Goal: Contribute content

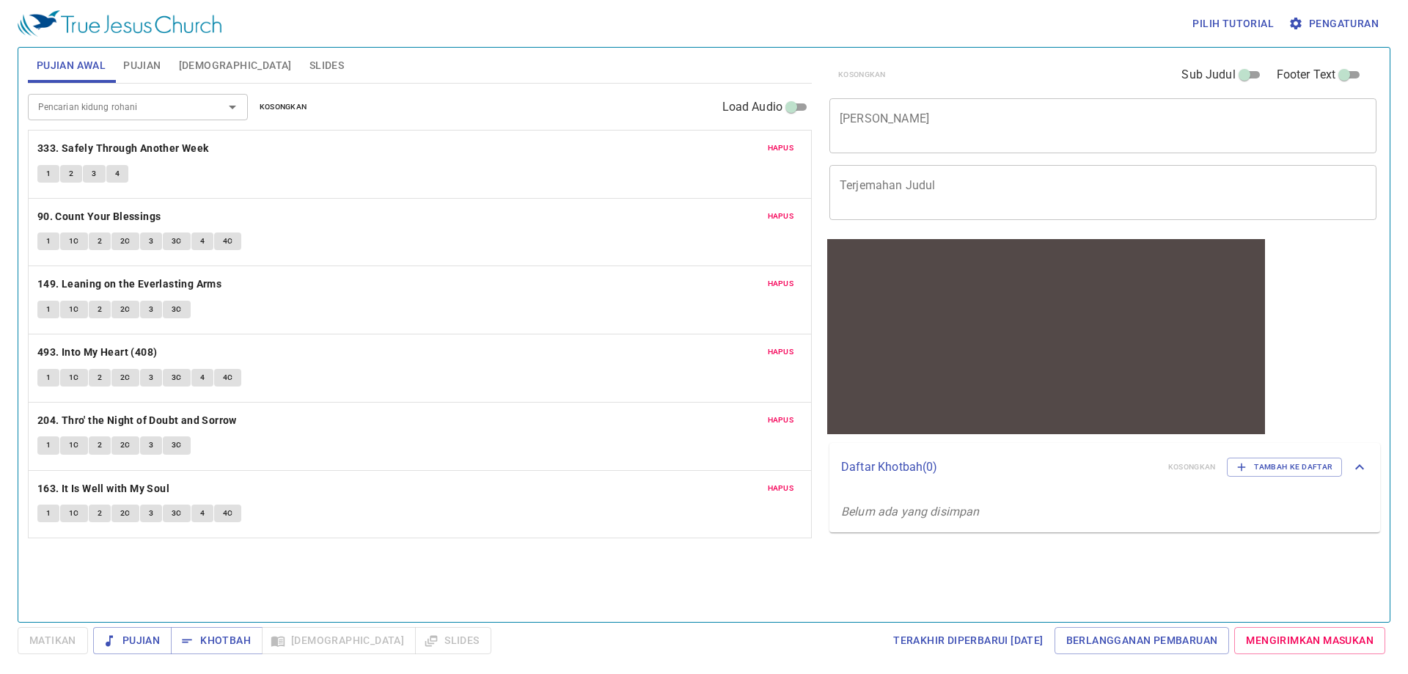
click at [766, 146] on button "Hapus" at bounding box center [781, 148] width 44 height 18
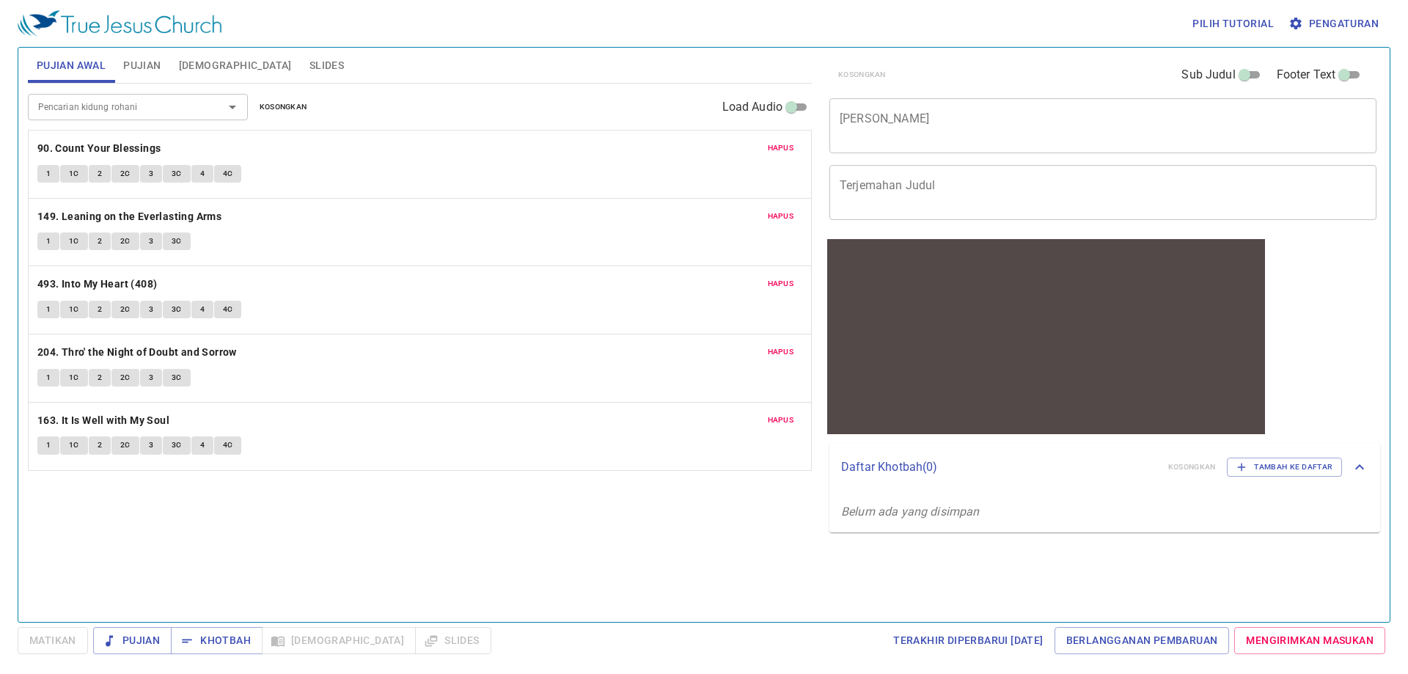
click at [766, 146] on button "Hapus" at bounding box center [781, 148] width 44 height 18
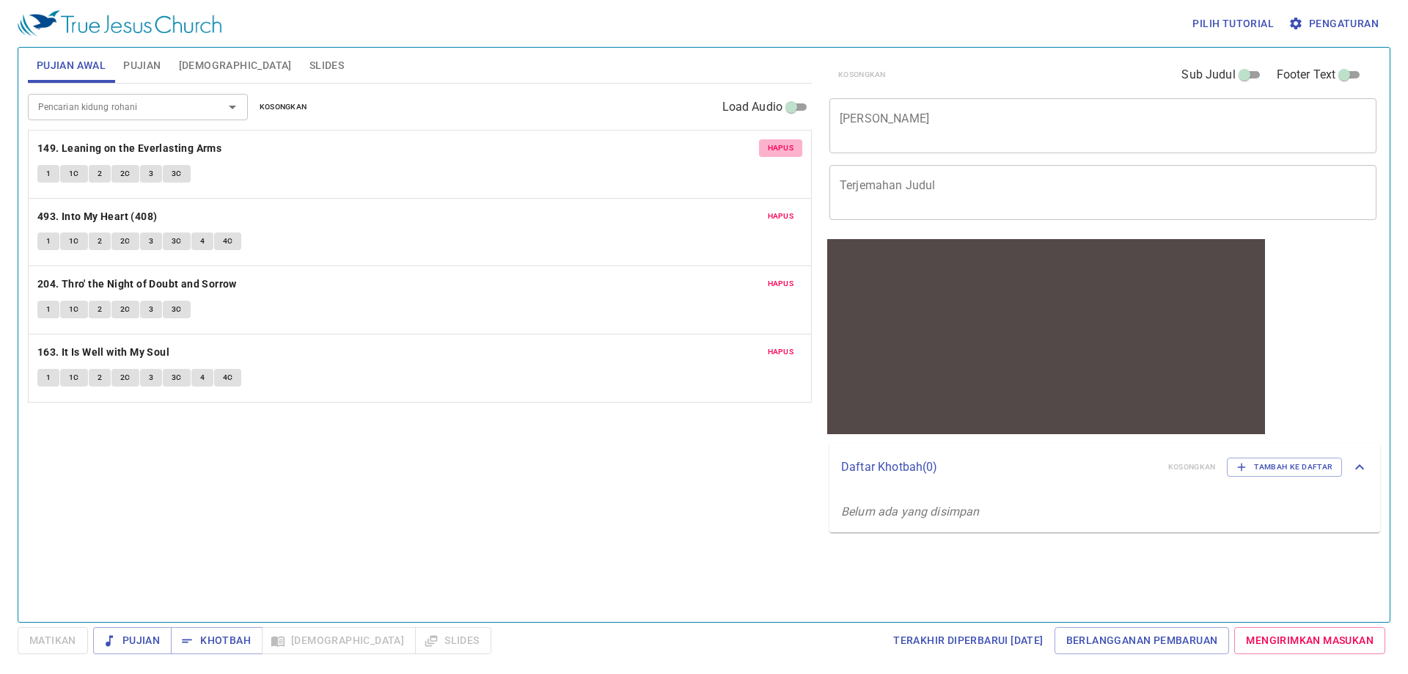
click at [766, 146] on button "Hapus" at bounding box center [781, 148] width 44 height 18
click at [766, 208] on button "Hapus" at bounding box center [781, 217] width 44 height 18
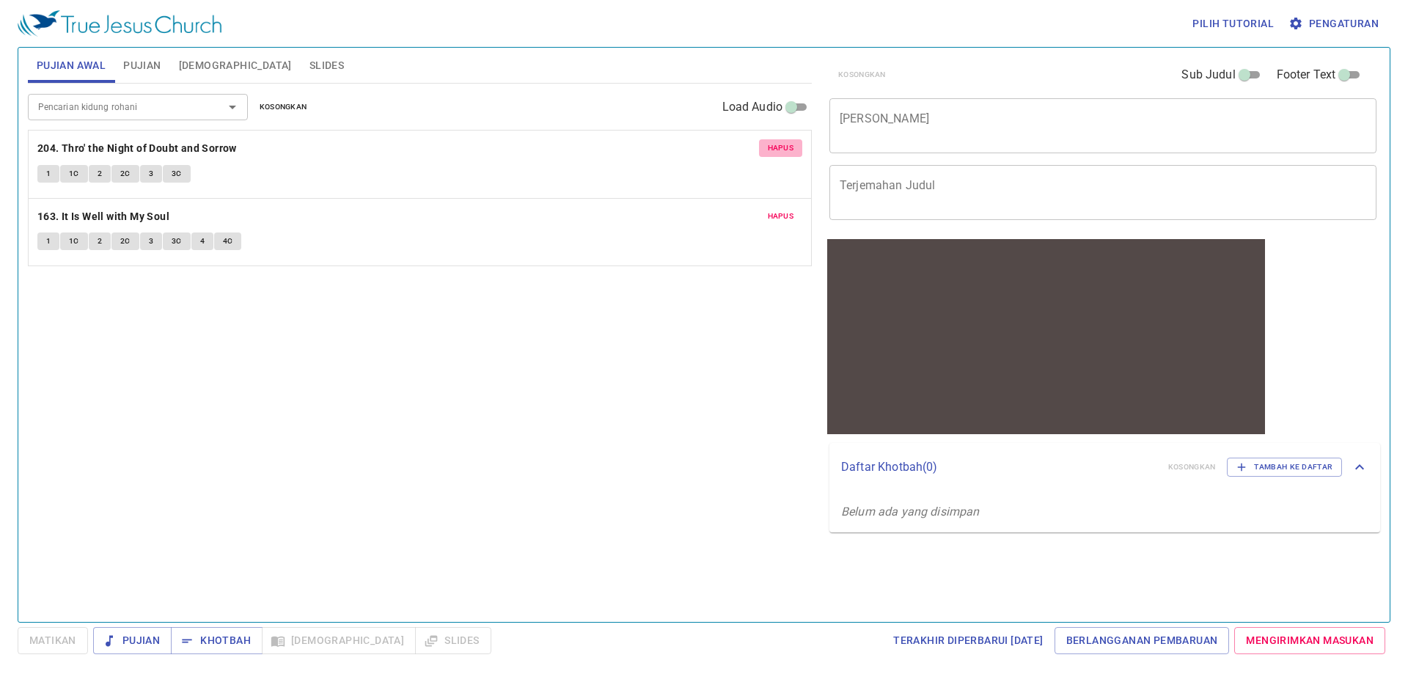
click at [766, 146] on button "Hapus" at bounding box center [781, 148] width 44 height 18
click at [767, 208] on button "Hapus" at bounding box center [781, 217] width 44 height 18
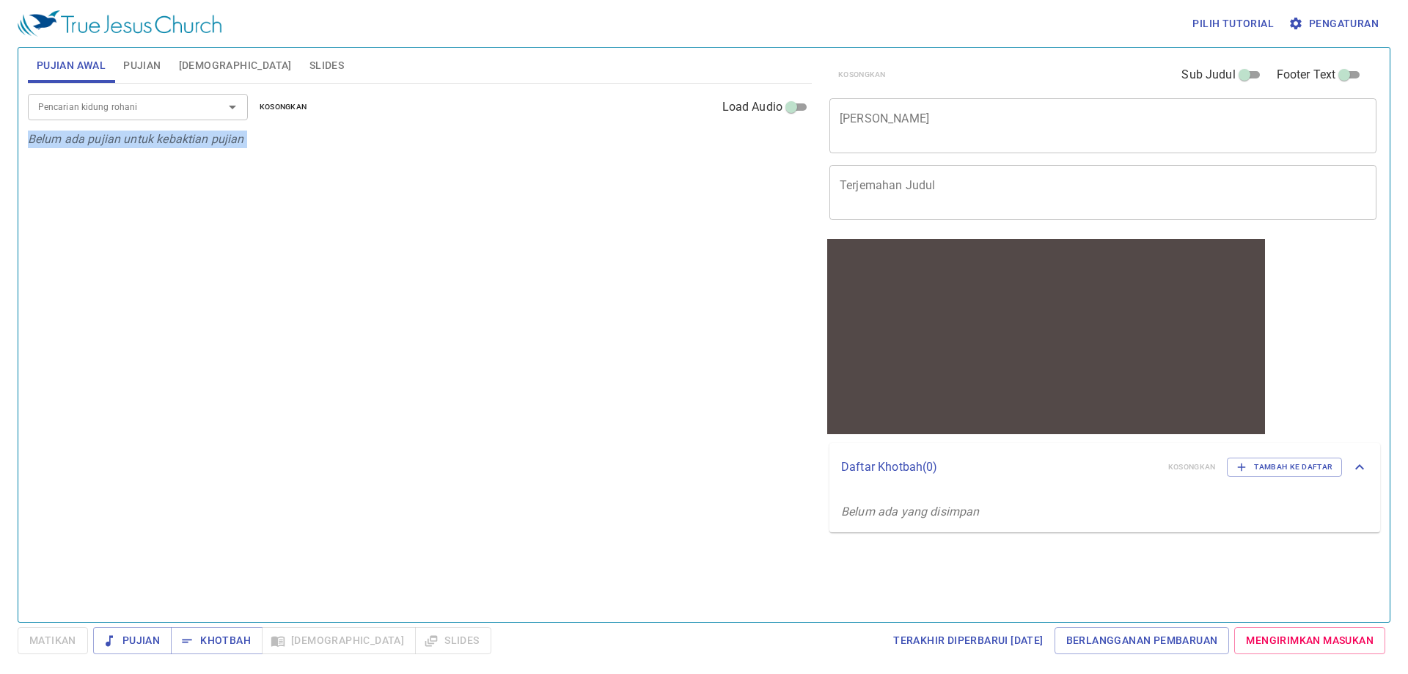
click at [767, 146] on p "Belum ada pujian untuk kebaktian pujian" at bounding box center [420, 140] width 784 height 18
click at [122, 108] on input "Pencarian kidung rohani" at bounding box center [116, 106] width 168 height 17
type input "9"
click at [132, 96] on div "Pencarian kidung rohani" at bounding box center [138, 107] width 220 height 26
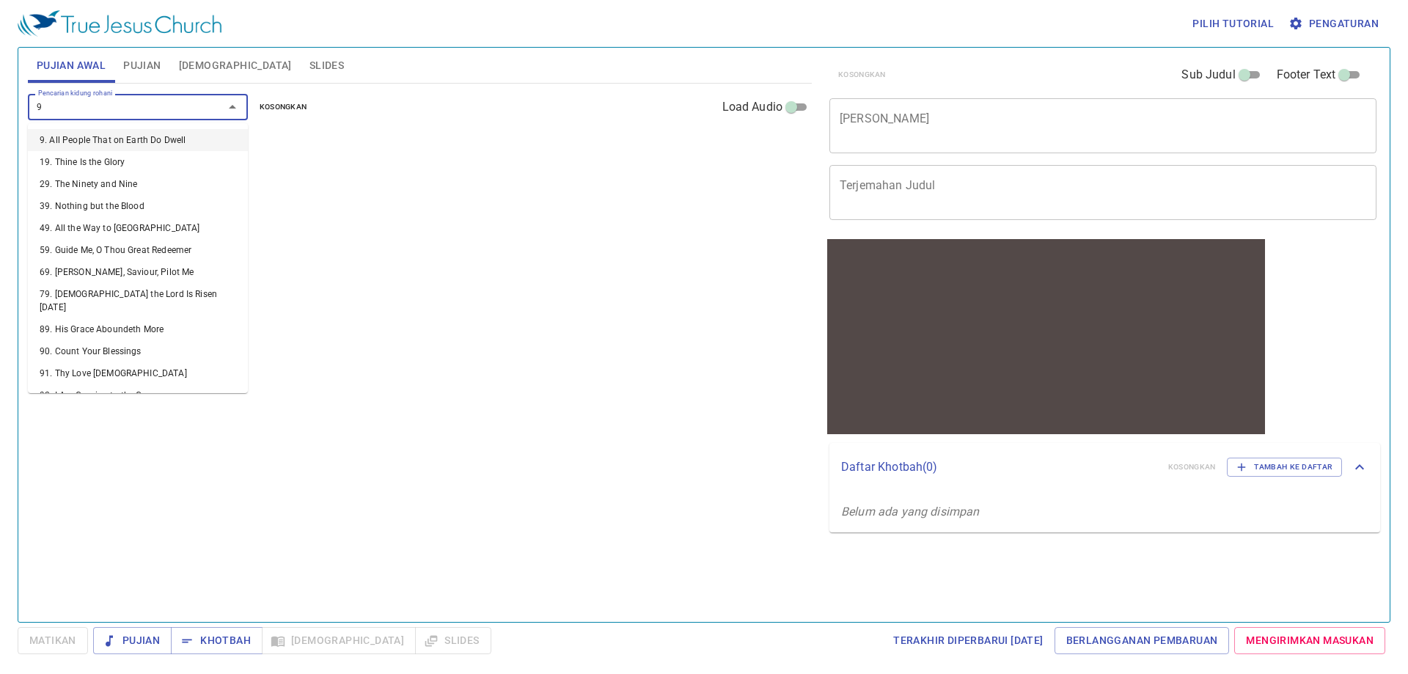
type input "97"
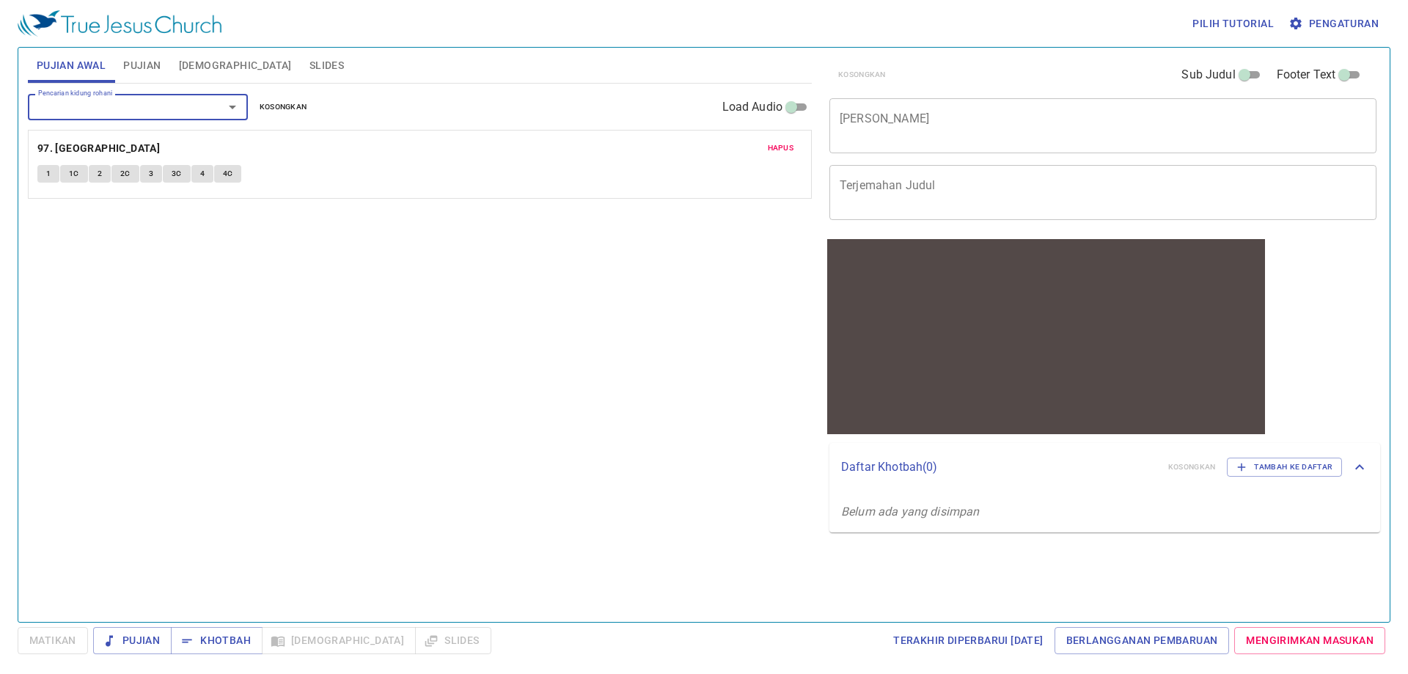
click at [131, 97] on div "Pencarian kidung rohani" at bounding box center [138, 107] width 220 height 26
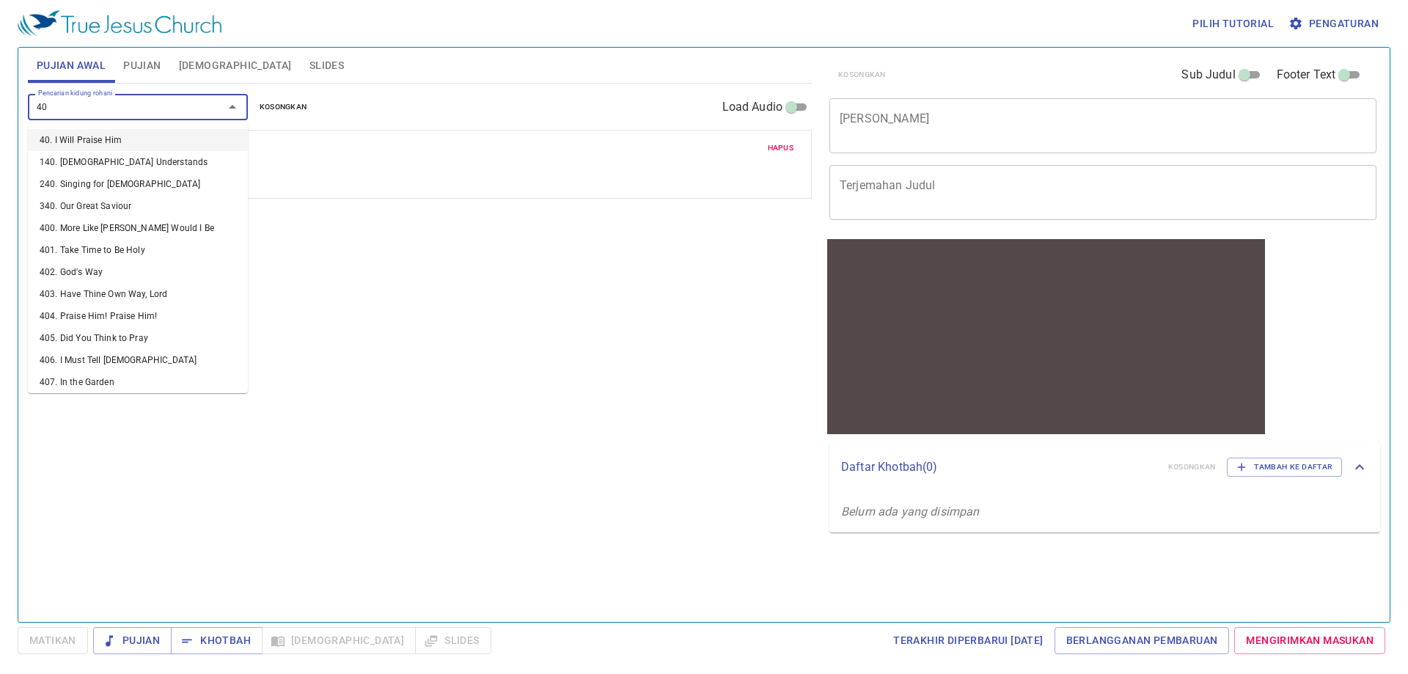
type input "409"
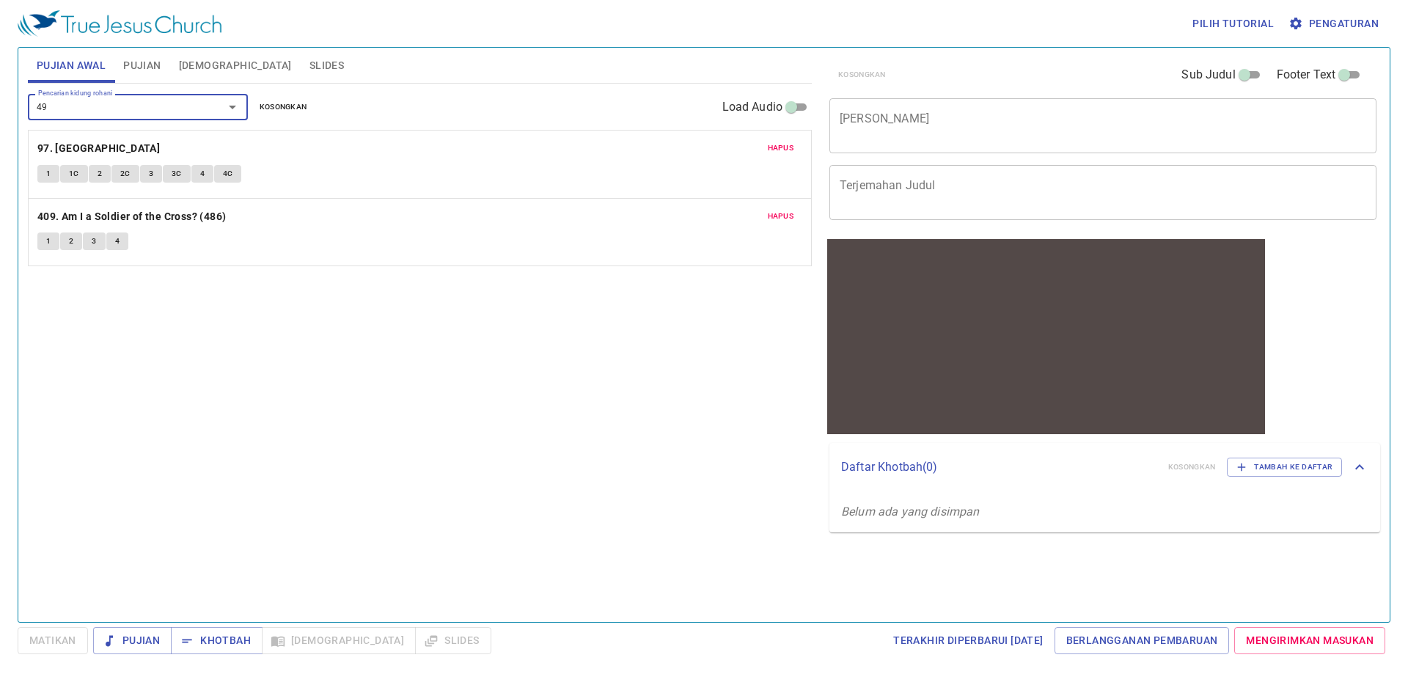
type input "494"
click at [776, 225] on p "409. Am I a Soldier of the Cross? (486)" at bounding box center [419, 217] width 765 height 18
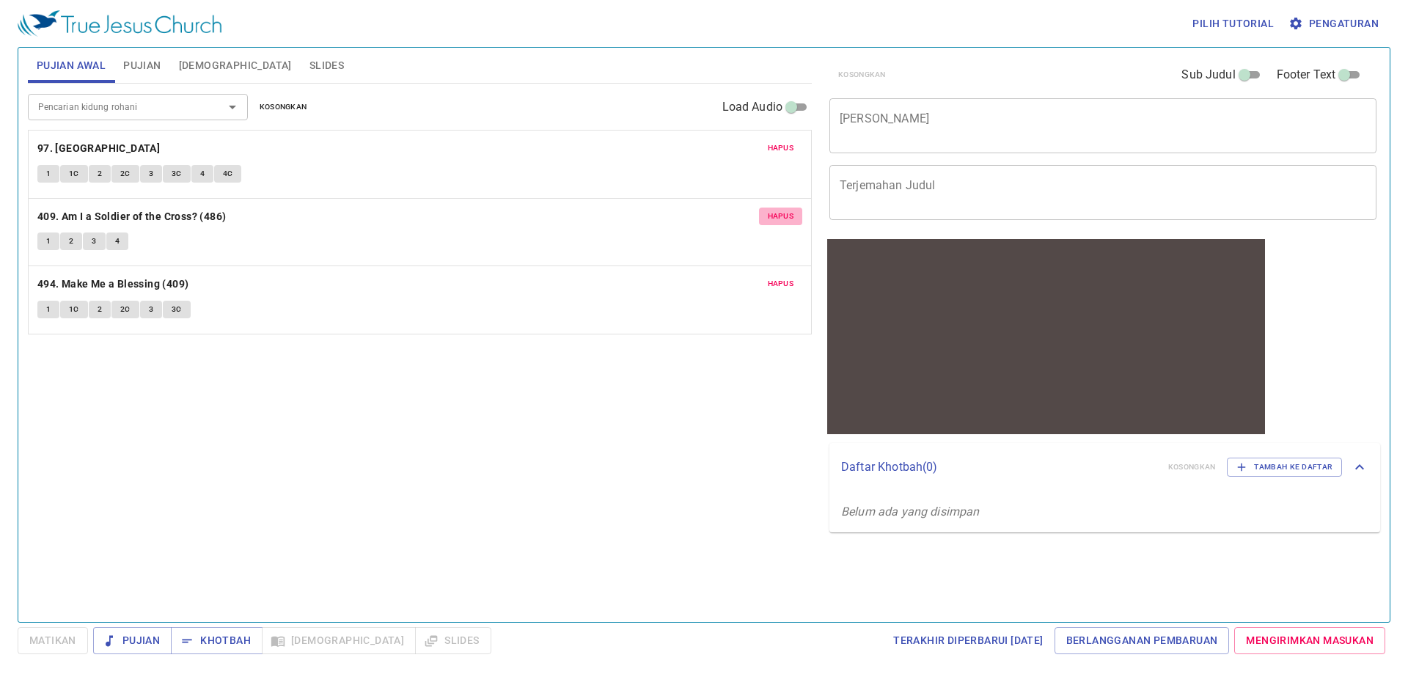
click at [780, 221] on span "Hapus" at bounding box center [781, 216] width 26 height 13
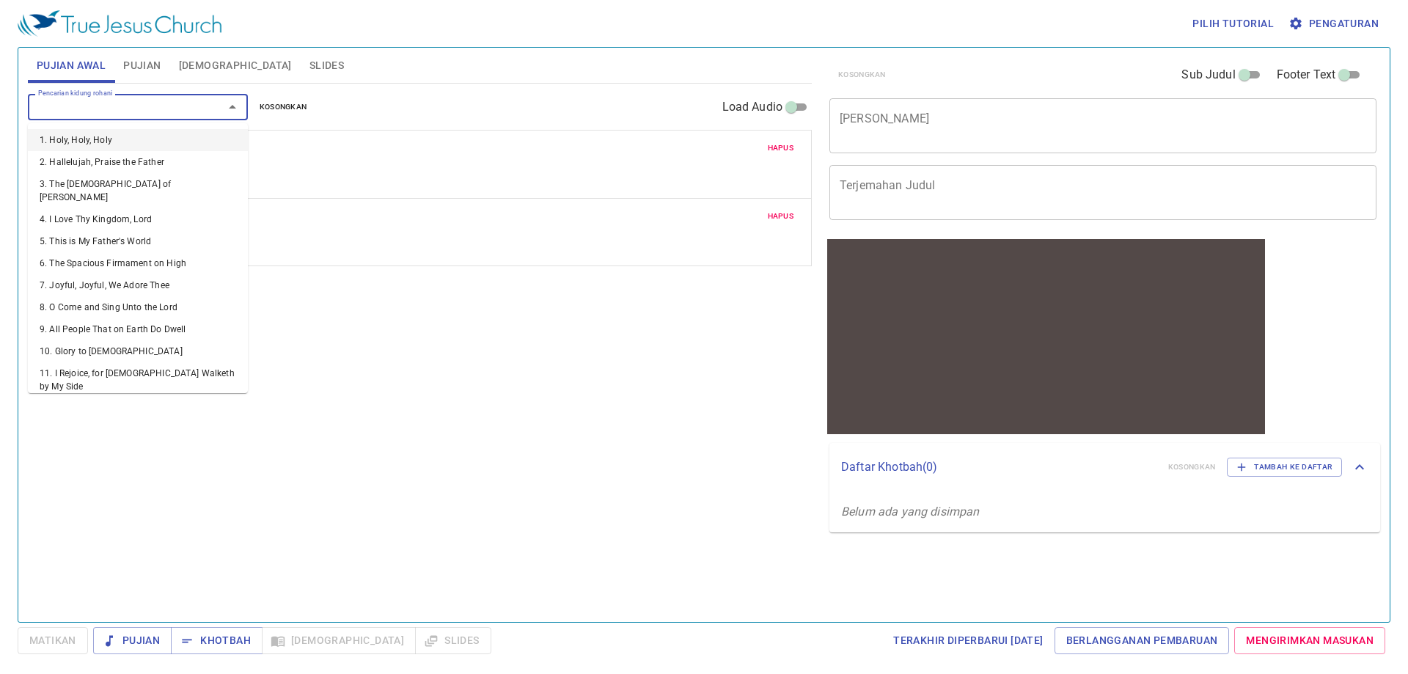
click at [172, 107] on input "Pencarian kidung rohani" at bounding box center [116, 106] width 168 height 17
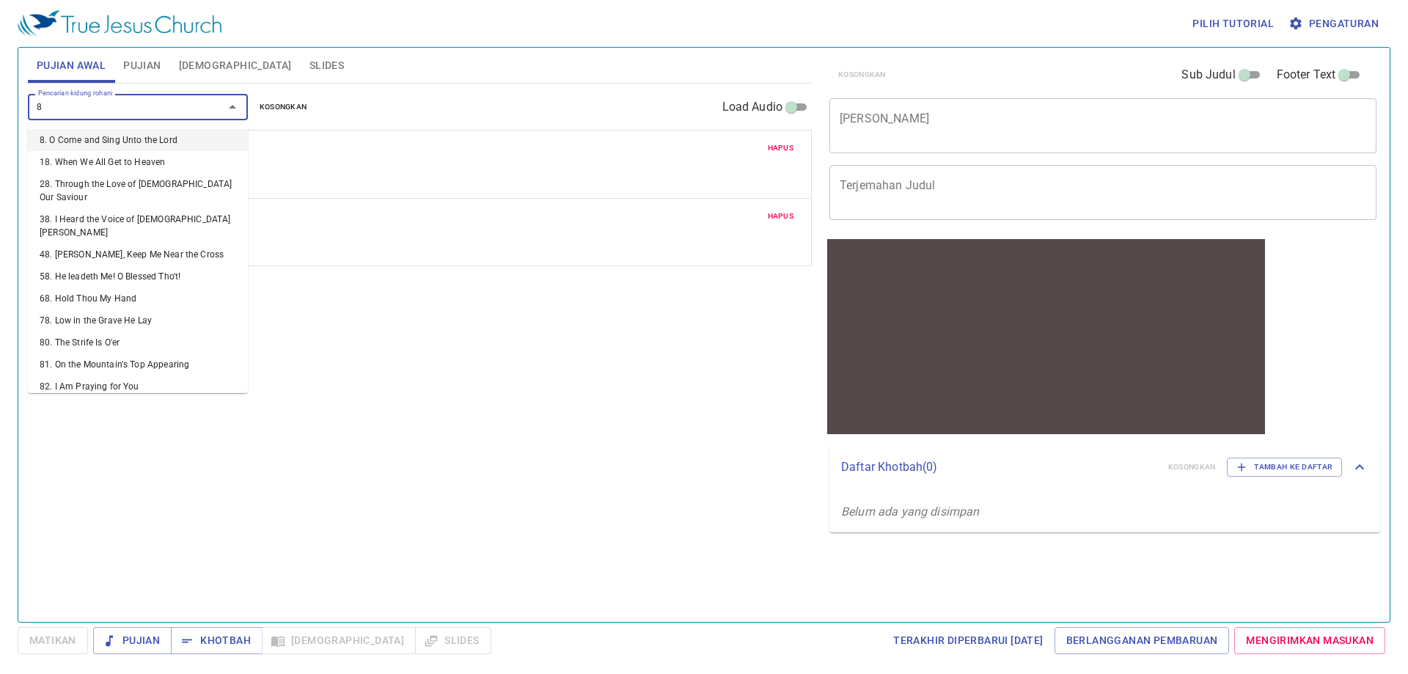
type input "82"
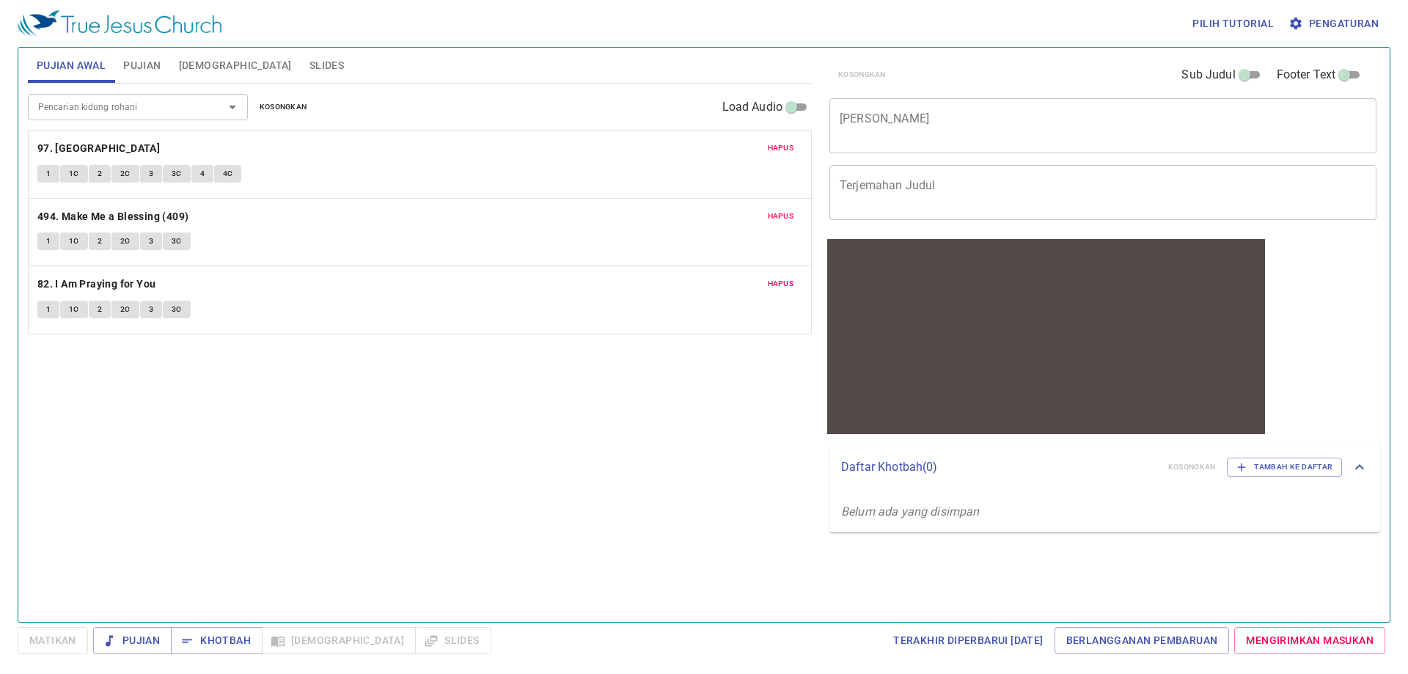
click at [922, 131] on textarea "[PERSON_NAME]" at bounding box center [1103, 125] width 527 height 28
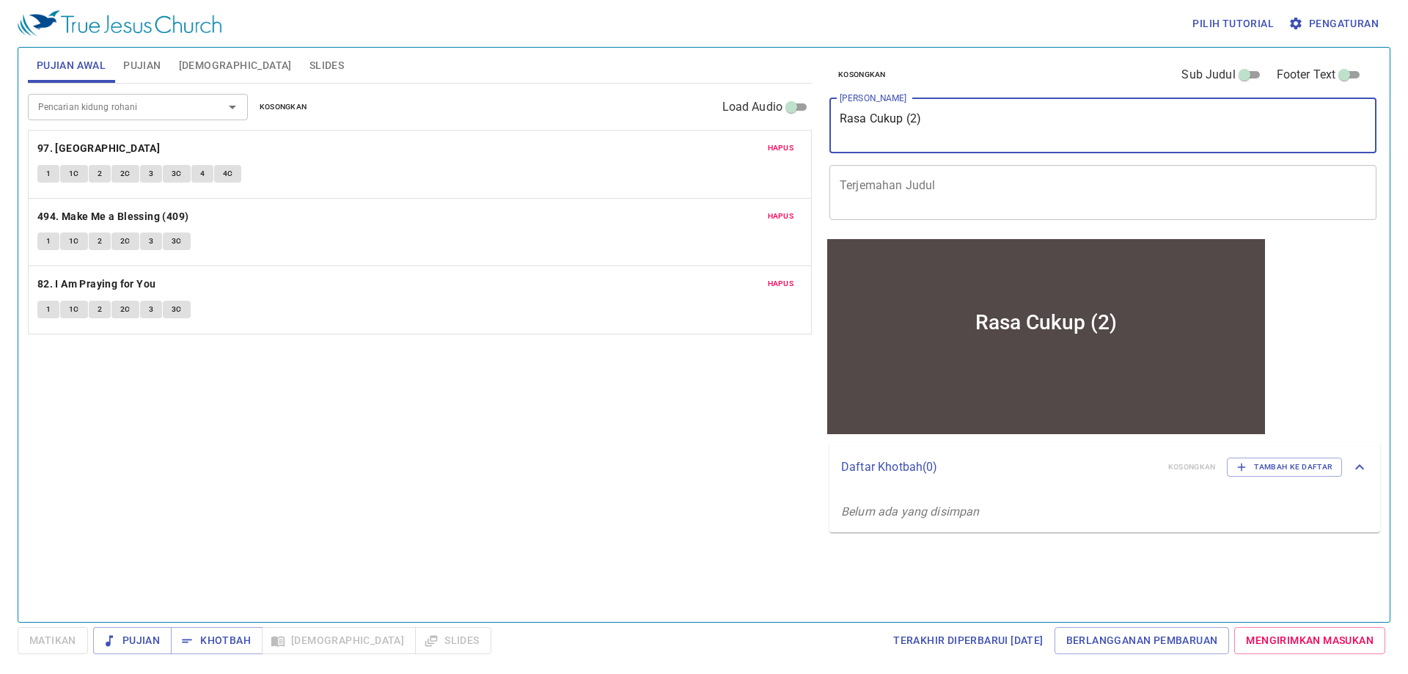
type textarea "Rasa Cukup (2)"
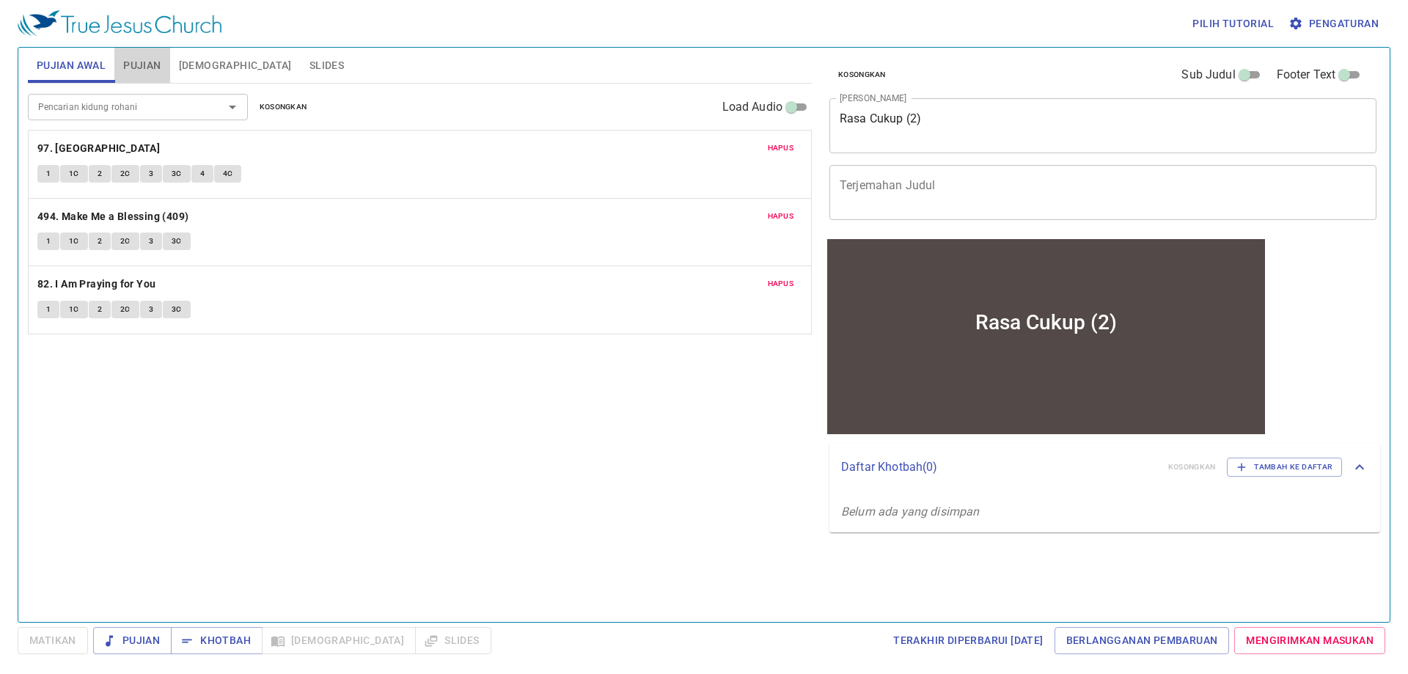
click at [146, 57] on span "Pujian" at bounding box center [141, 65] width 37 height 18
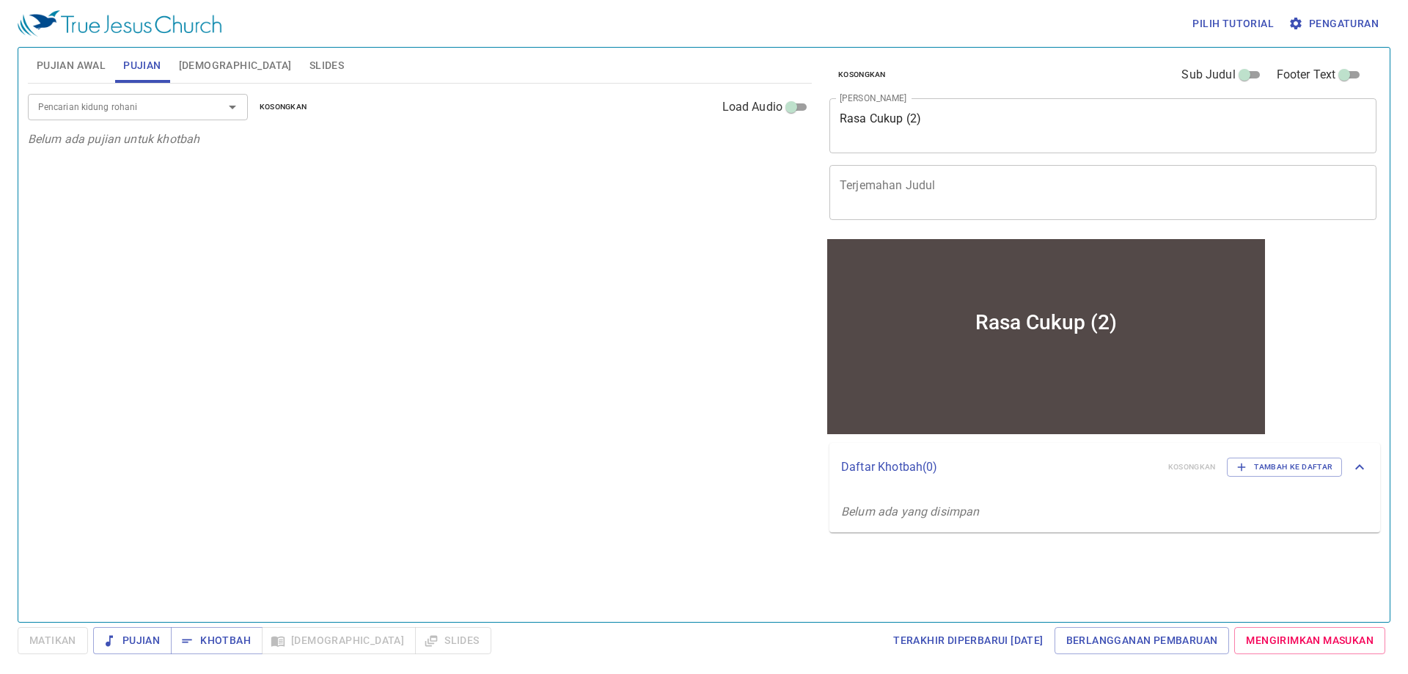
click at [142, 94] on div "Pencarian kidung rohani" at bounding box center [138, 107] width 220 height 26
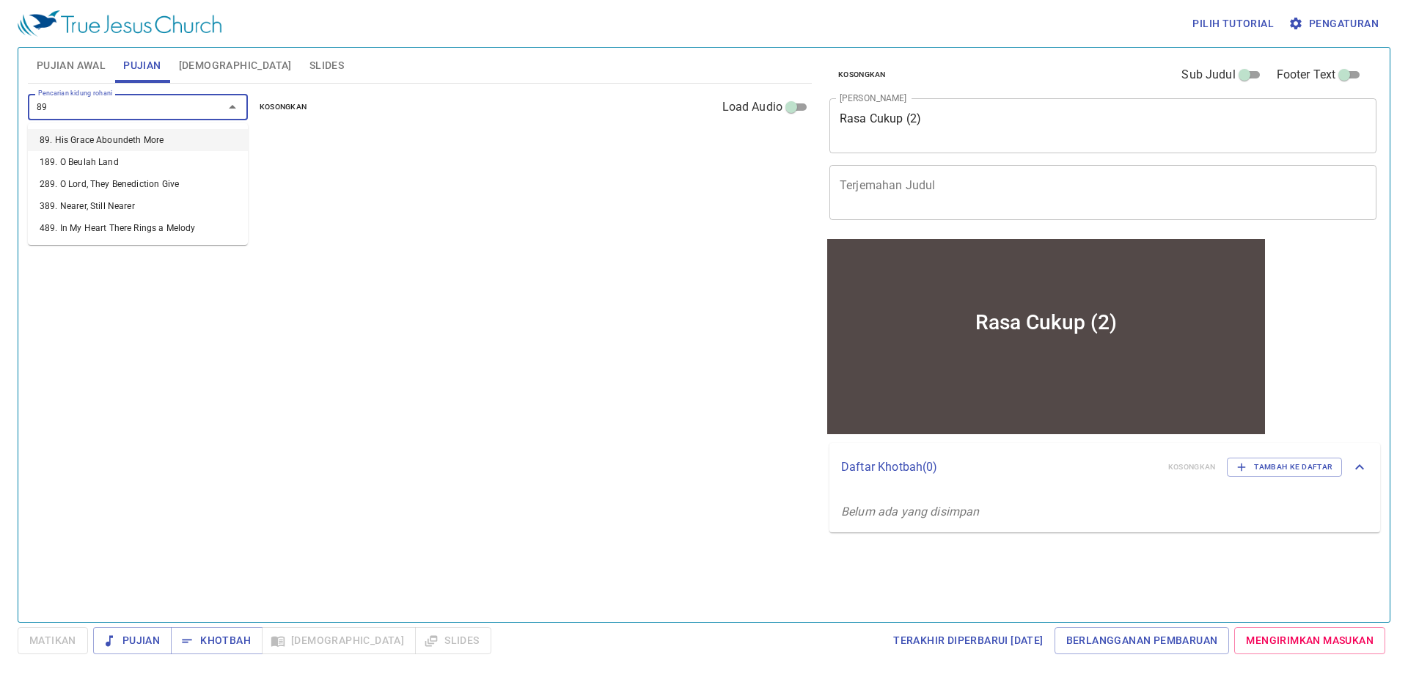
type input "89. His Grace Aboundeth More"
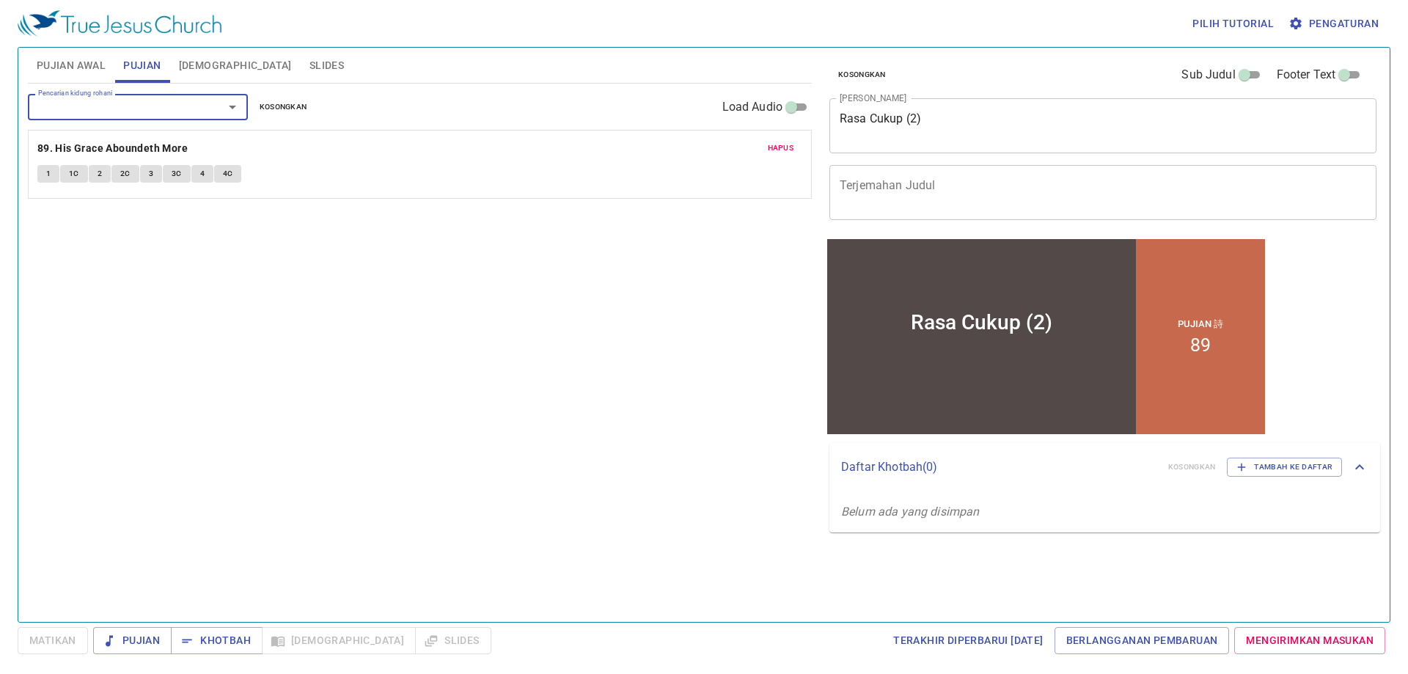
click at [142, 94] on div "Pencarian kidung rohani" at bounding box center [138, 107] width 220 height 26
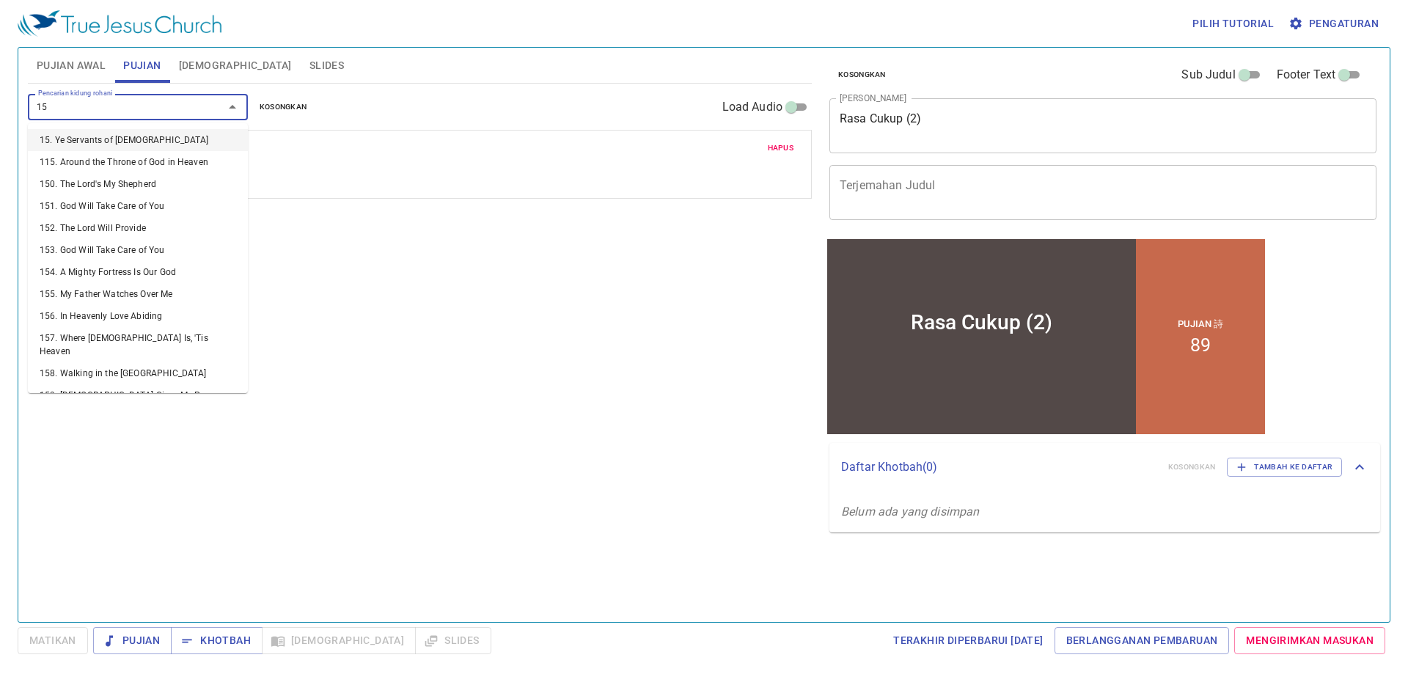
type input "152"
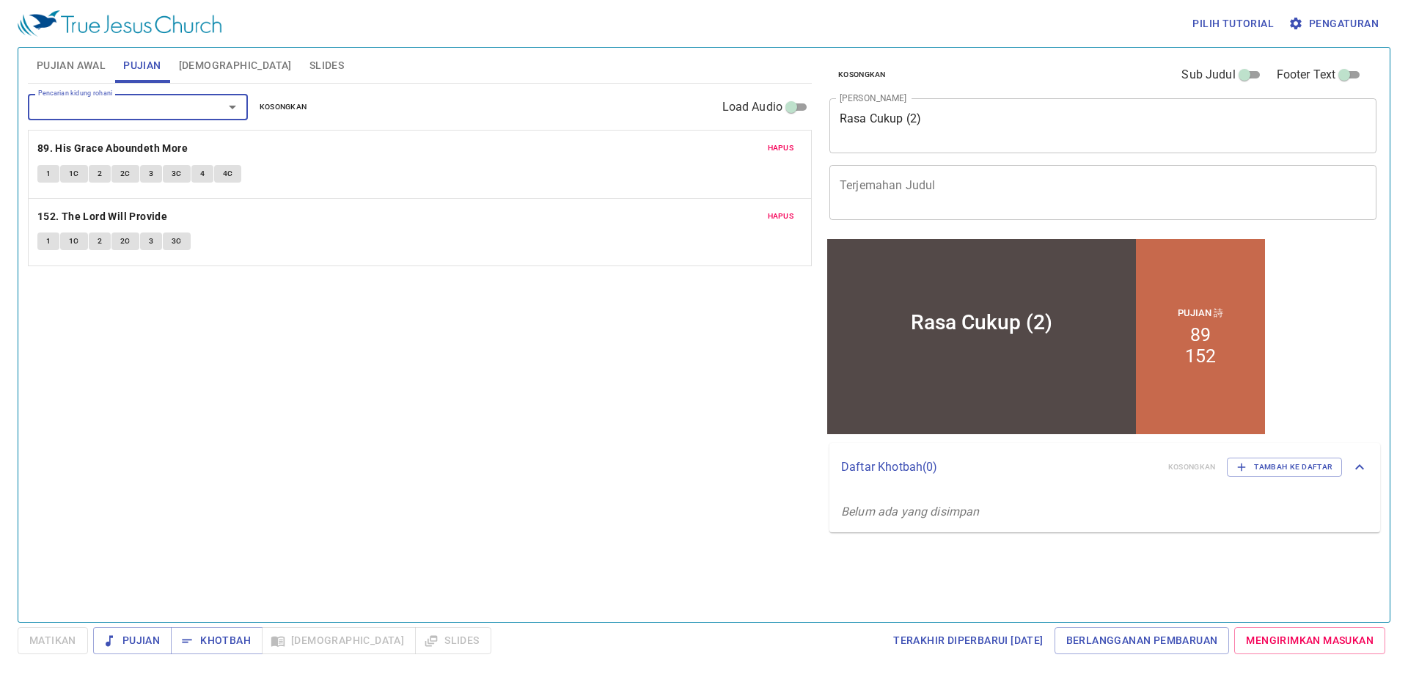
click at [930, 202] on textarea "Terjemahan Judul" at bounding box center [1103, 192] width 527 height 28
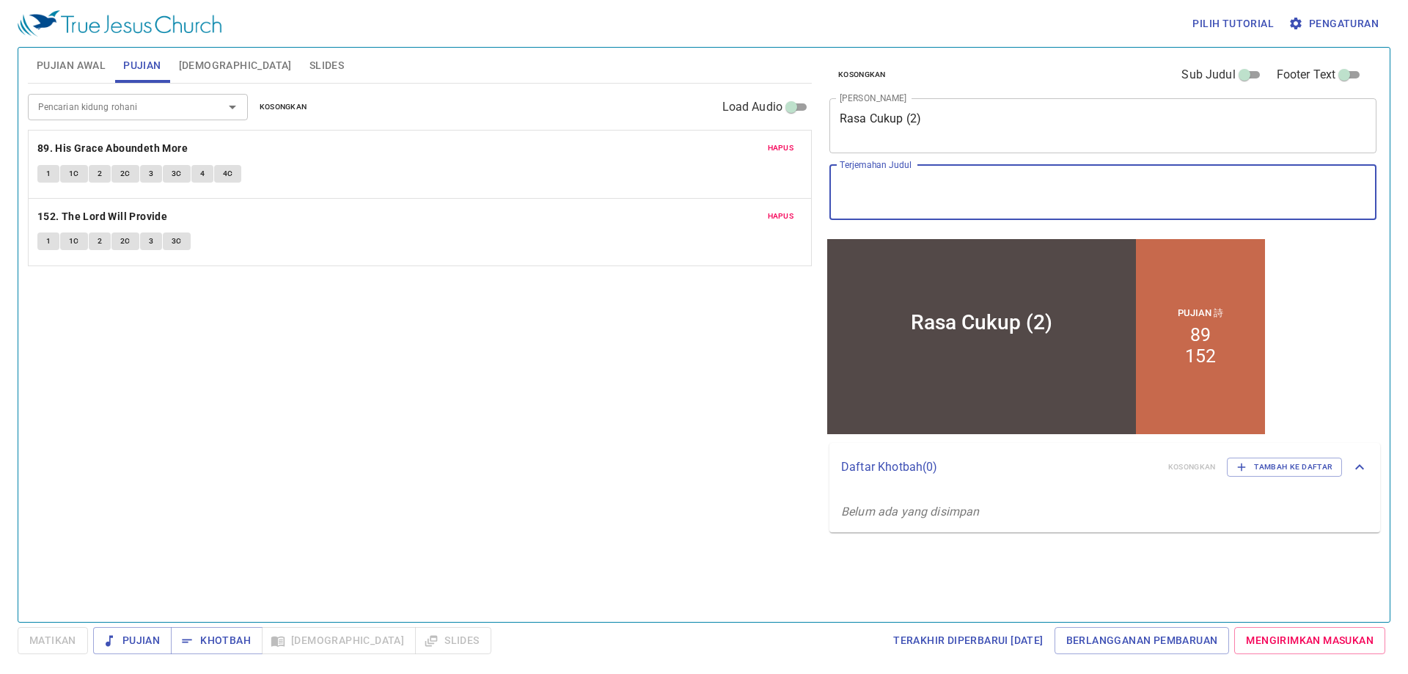
type textarea "\"
type textarea "Contentment (2)"
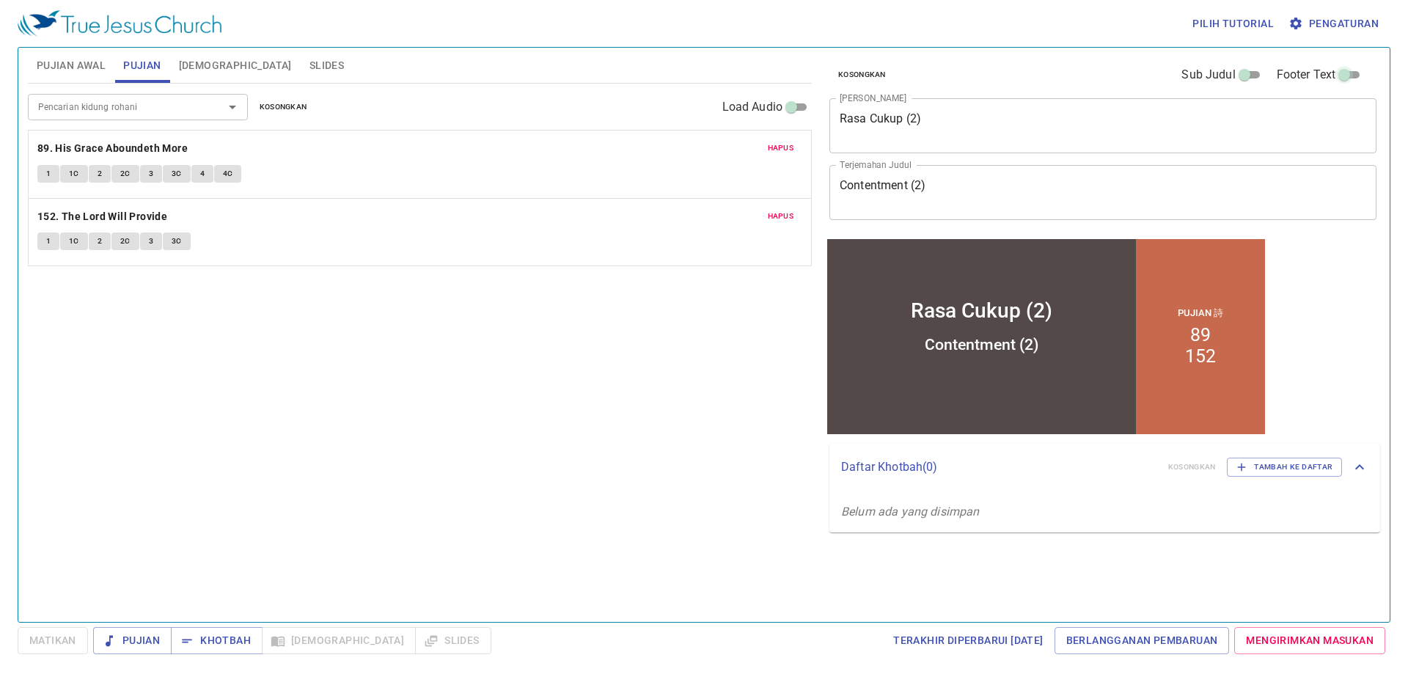
click at [1348, 80] on input "Footer Text" at bounding box center [1344, 78] width 53 height 18
checkbox input "true"
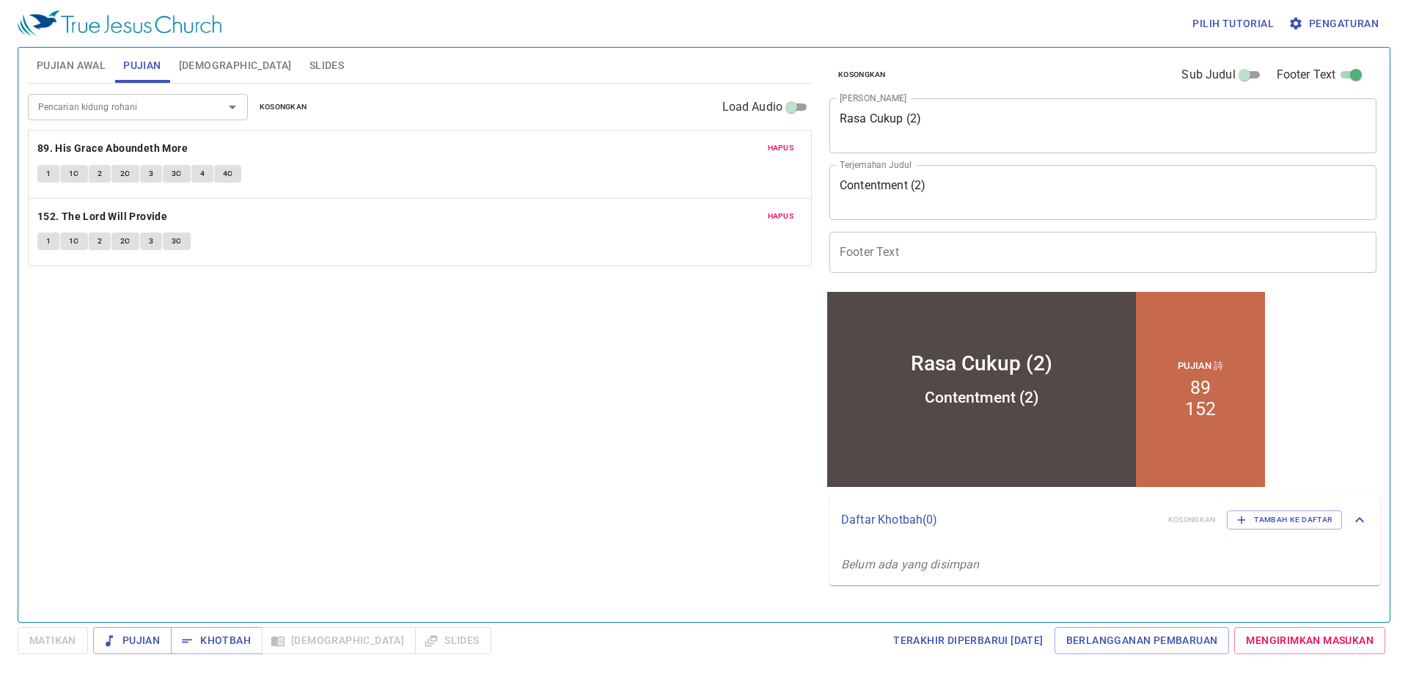
click at [1045, 255] on input "Footer Text" at bounding box center [1103, 252] width 547 height 41
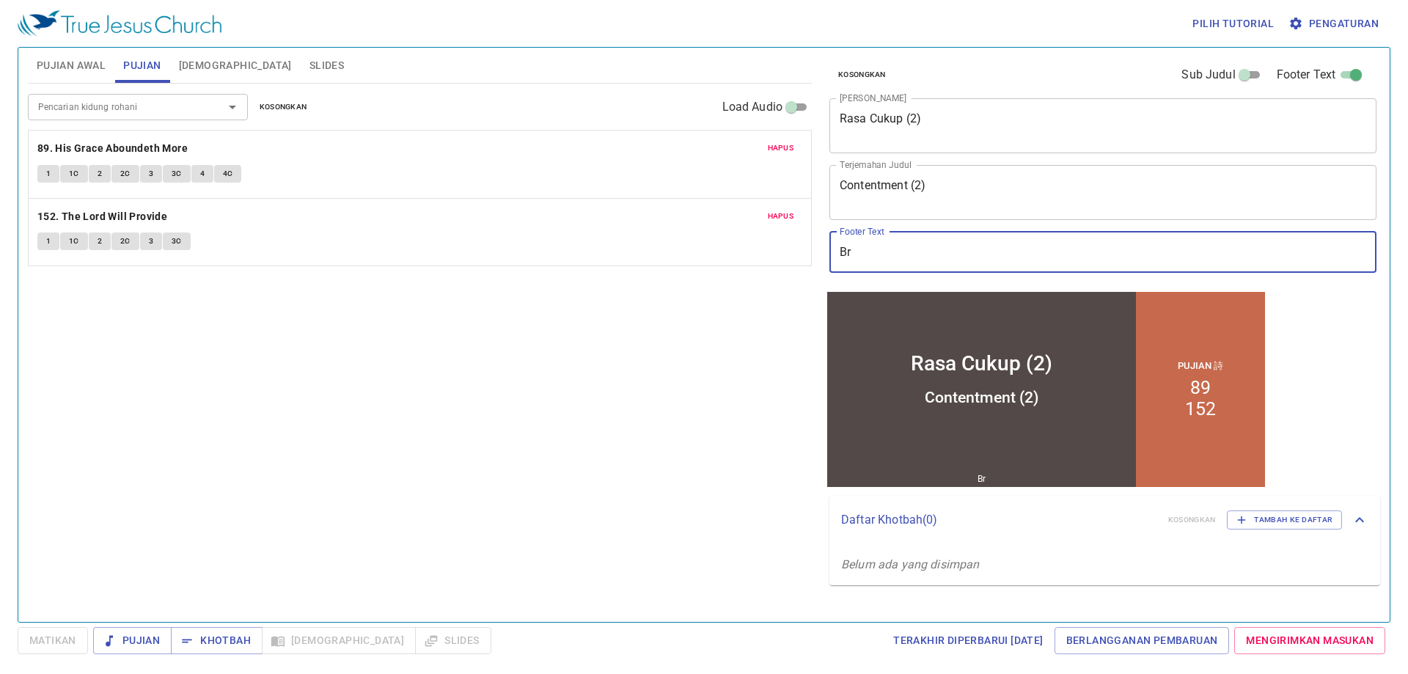
type input "Bro"
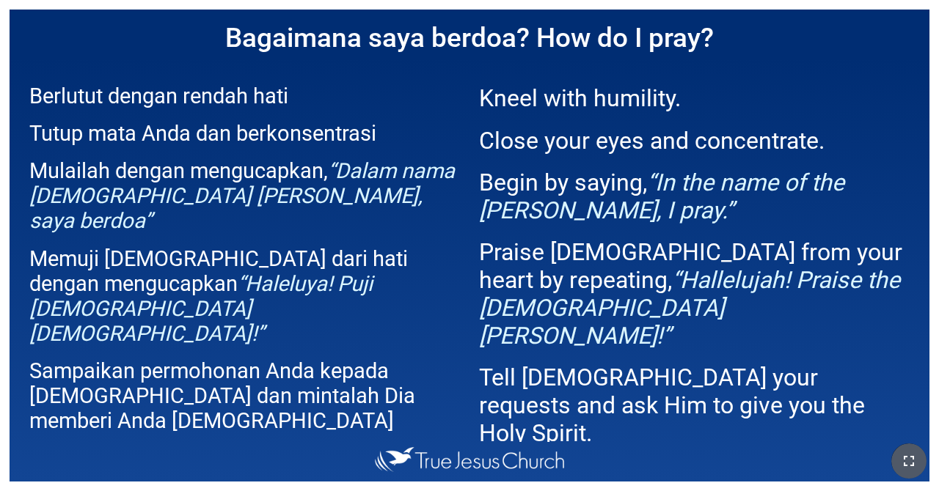
click at [586, 455] on icon "button" at bounding box center [909, 462] width 18 height 18
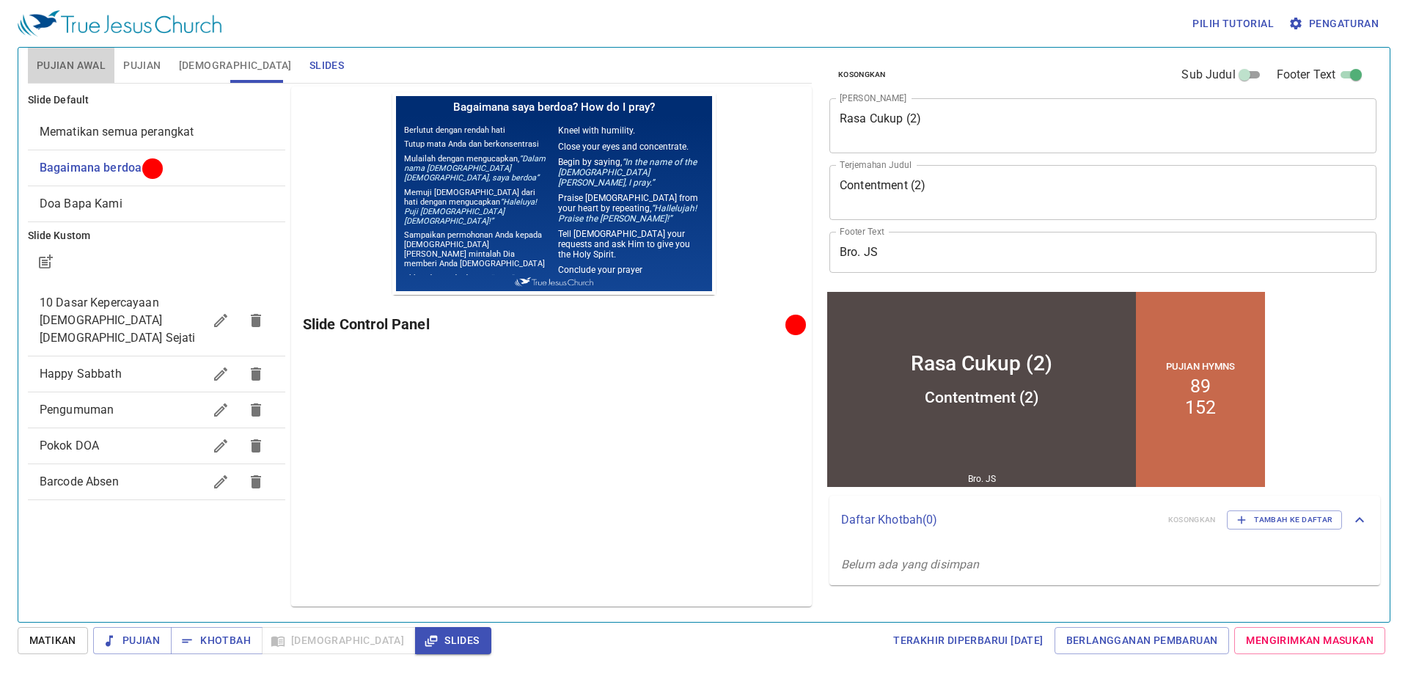
click at [76, 76] on button "Pujian Awal" at bounding box center [71, 65] width 87 height 35
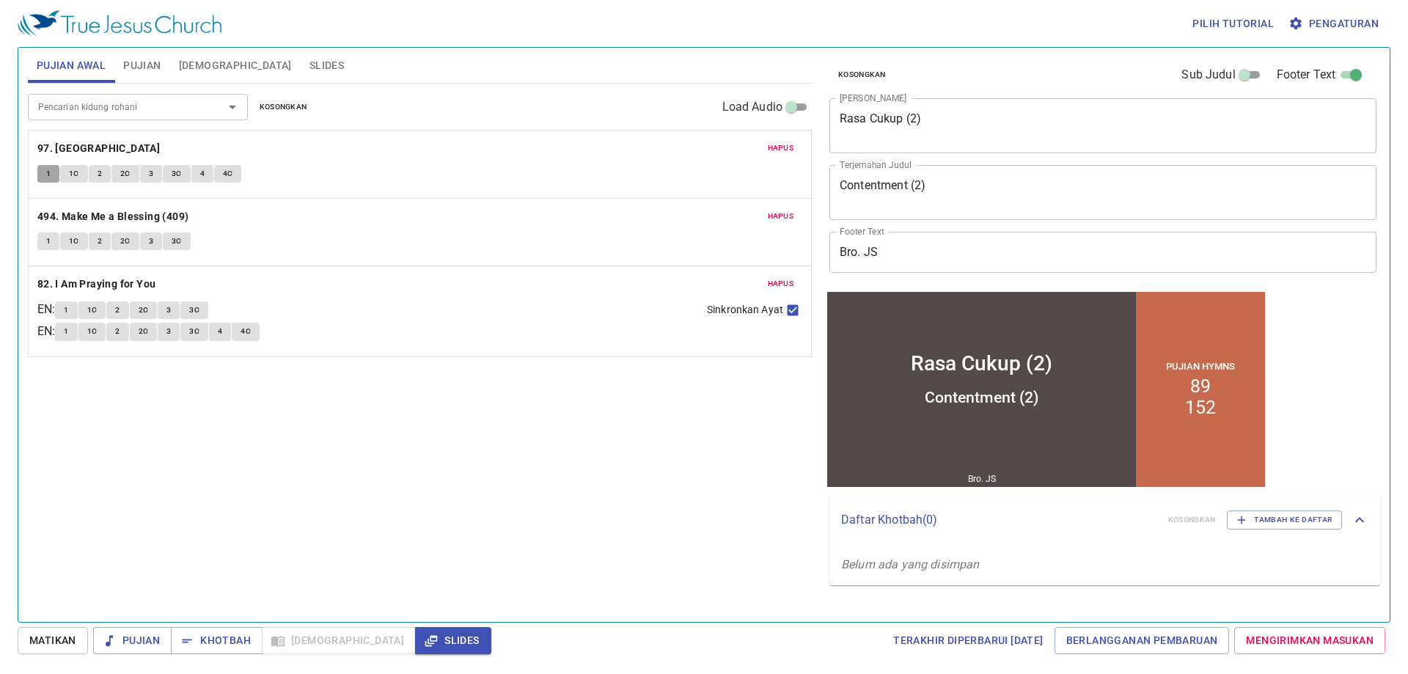
click at [43, 173] on button "1" at bounding box center [48, 174] width 22 height 18
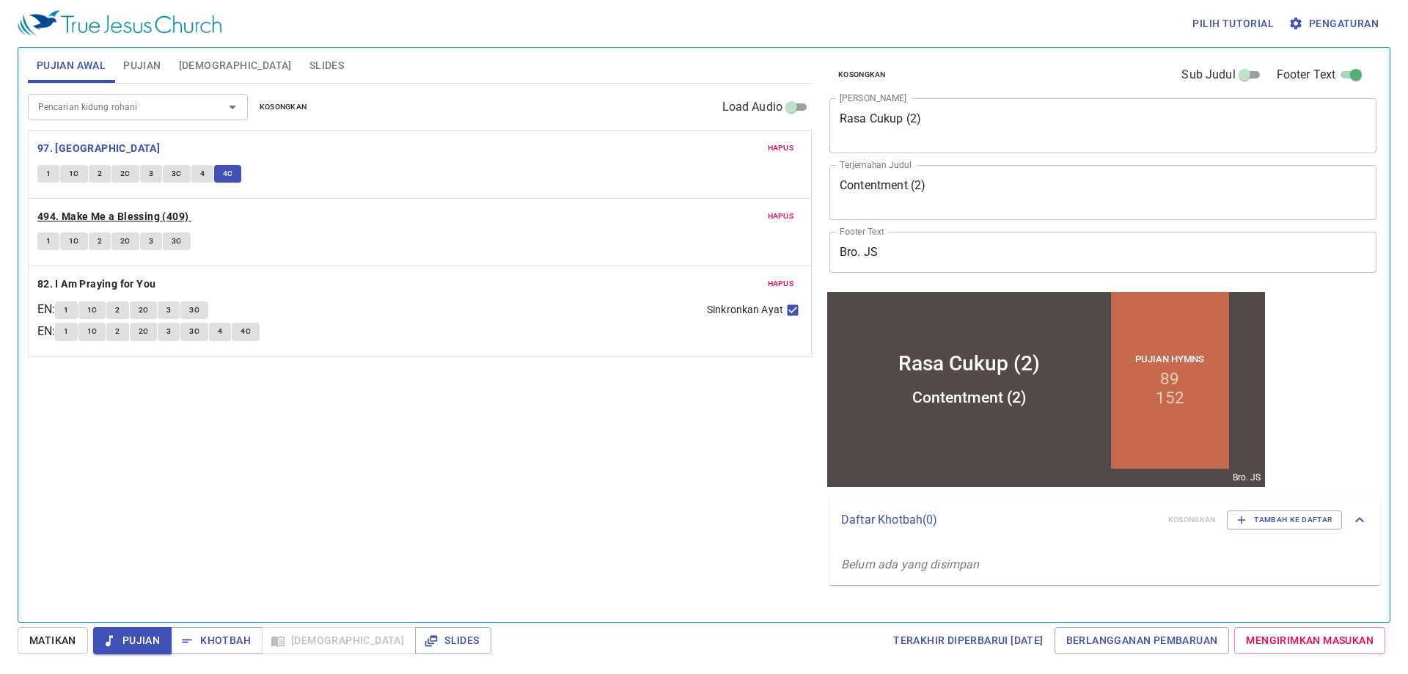
click at [154, 215] on b "494. Make Me a Blessing (409)" at bounding box center [113, 217] width 152 height 18
click at [49, 213] on b "494. Make Me a Blessing (409)" at bounding box center [113, 217] width 152 height 18
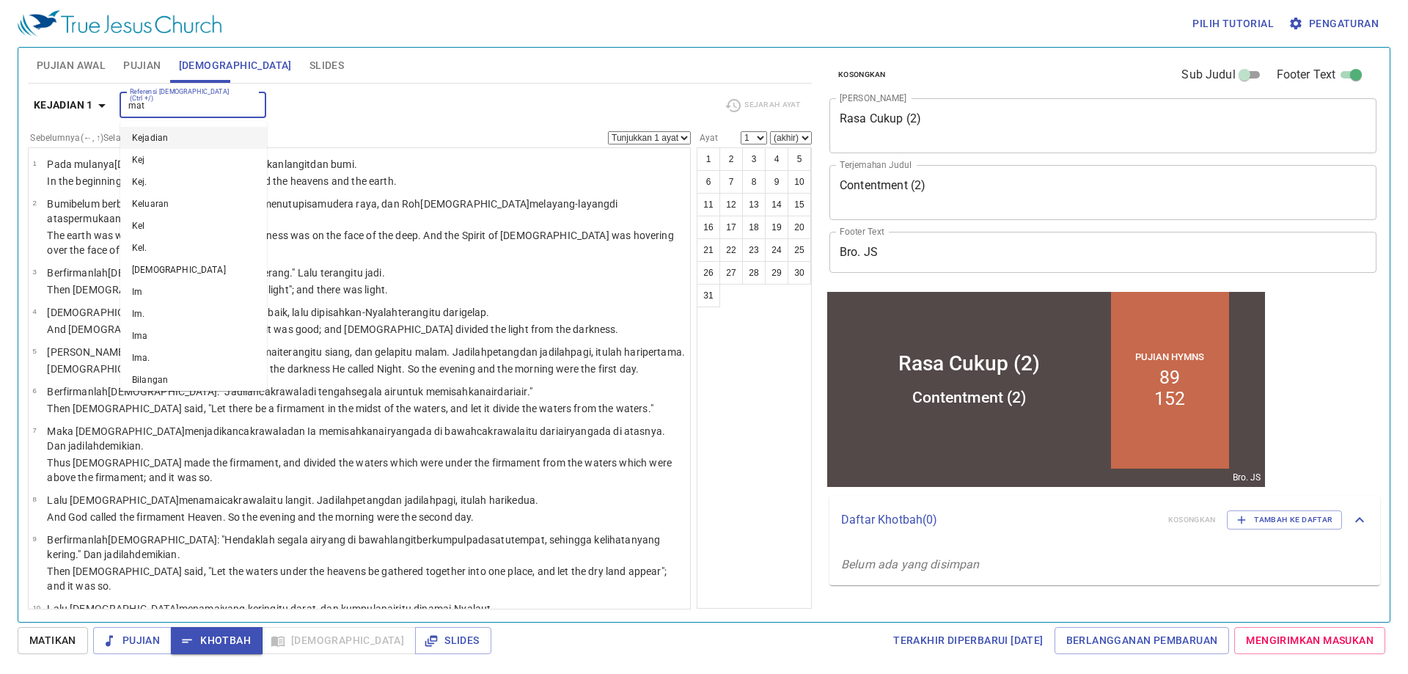
type input "mat 6"
click at [179, 106] on input "mat 6" at bounding box center [181, 105] width 114 height 17
drag, startPoint x: 0, startPoint y: 0, endPoint x: 179, endPoint y: 106, distance: 208.2
click at [179, 106] on input "mat 6" at bounding box center [181, 105] width 114 height 17
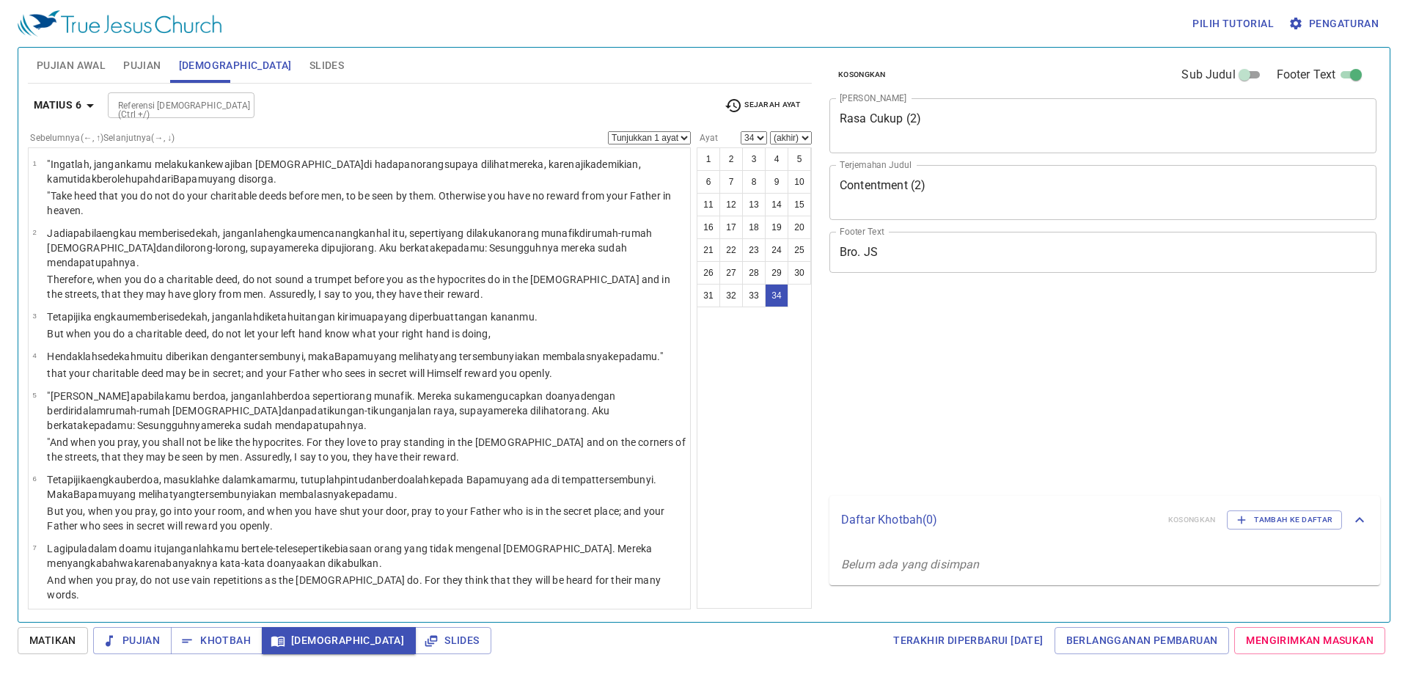
select select "34"
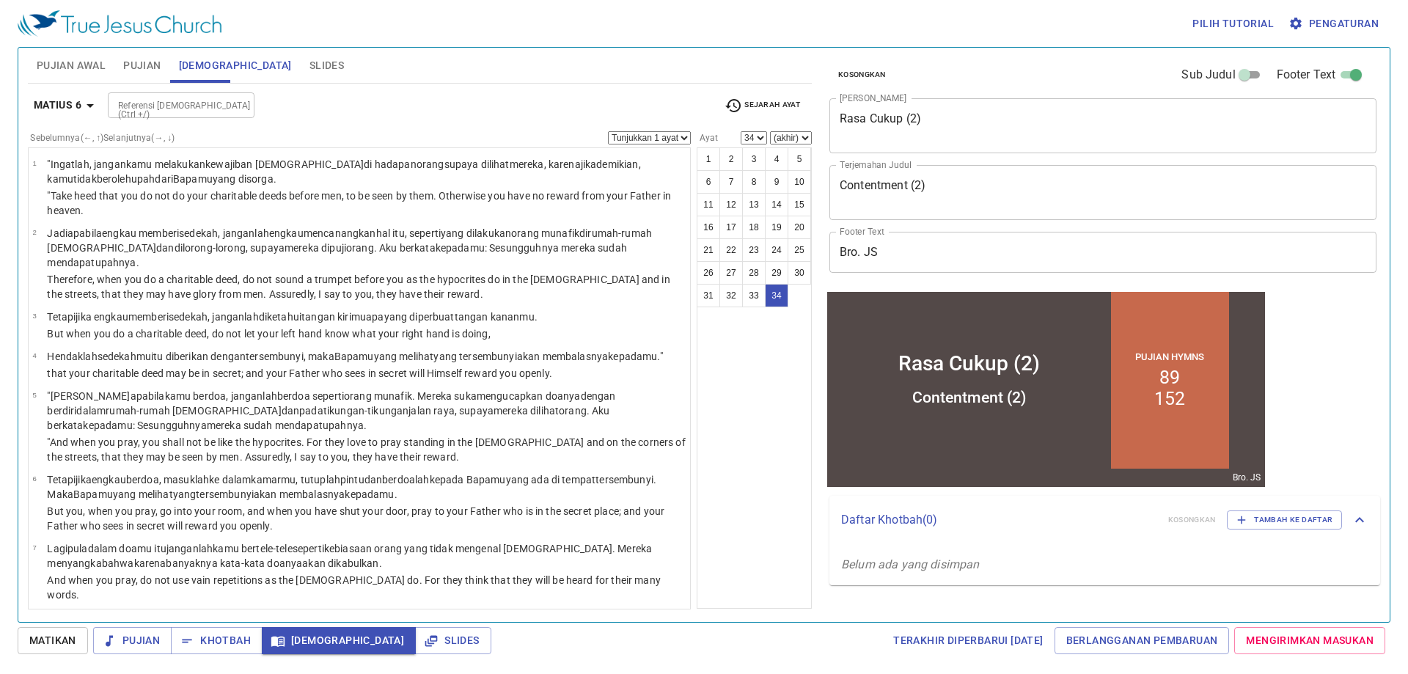
scroll to position [1383, 0]
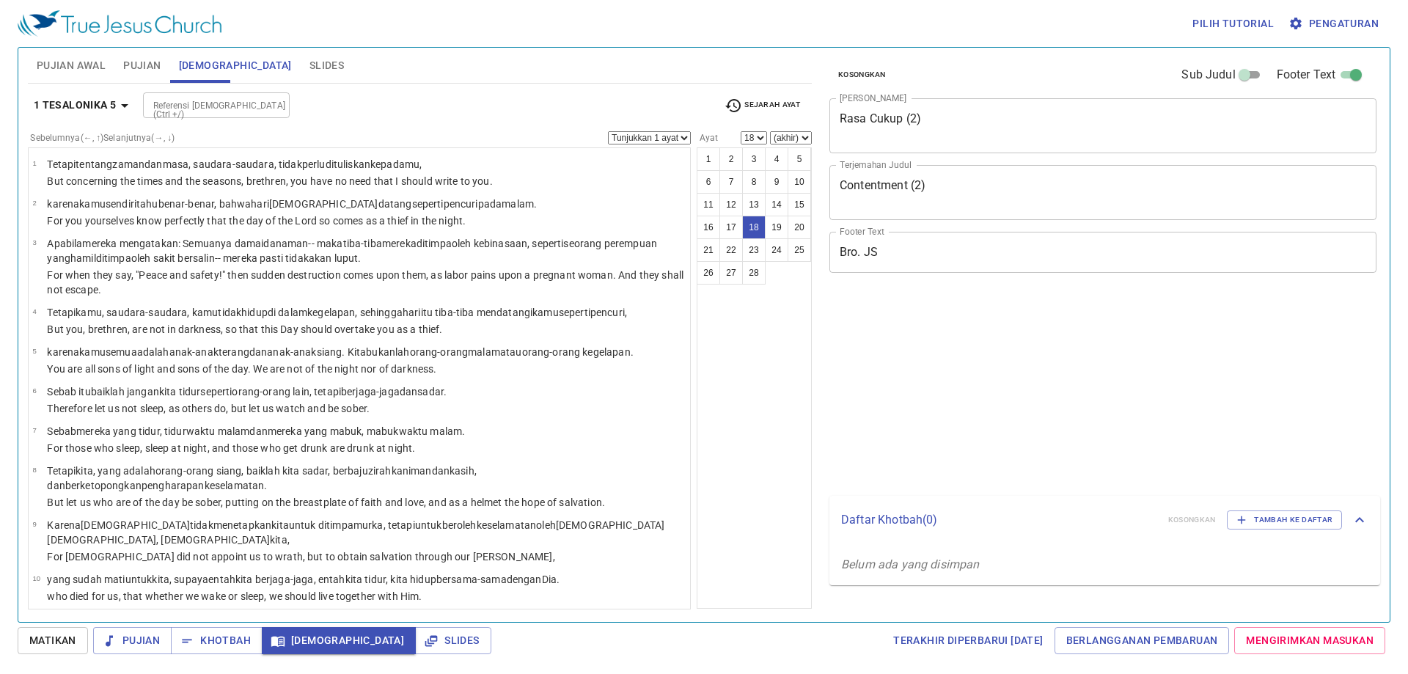
select select "18"
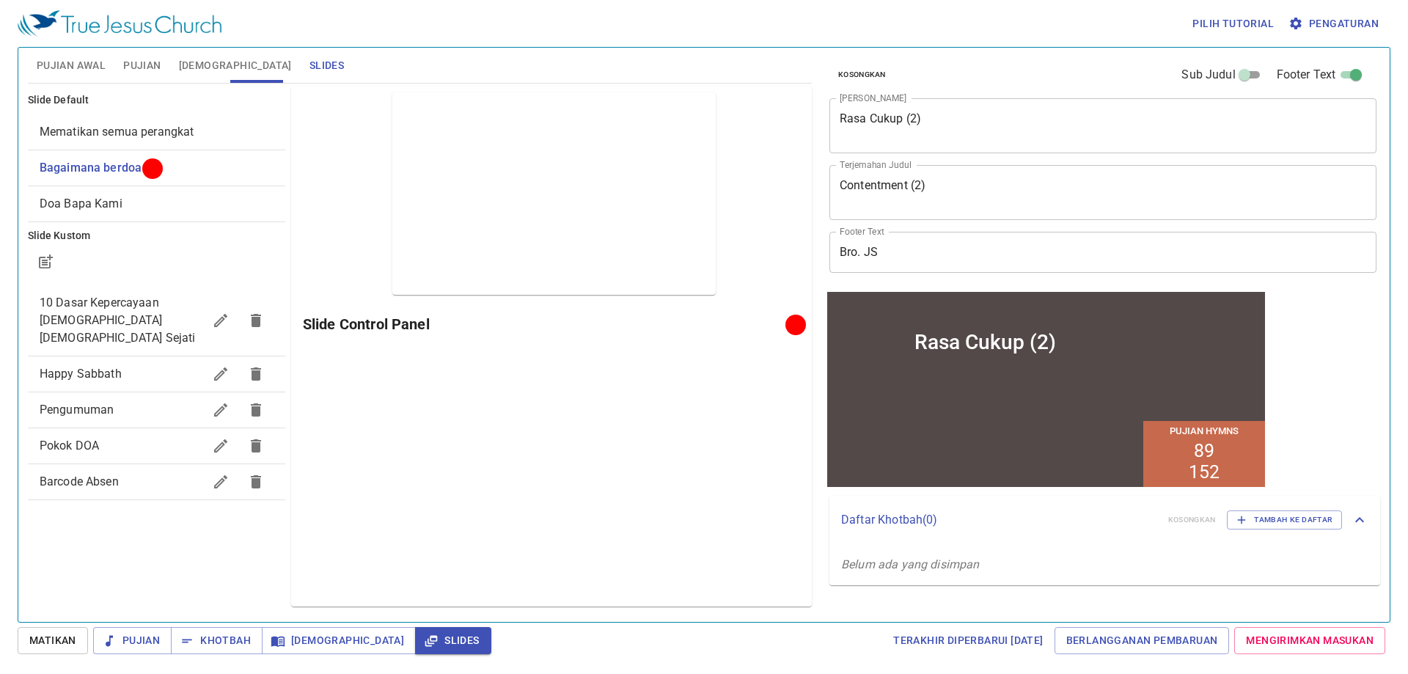
click at [227, 637] on span "Khotbah" at bounding box center [217, 641] width 68 height 18
click at [237, 639] on span "Khotbah" at bounding box center [217, 641] width 68 height 18
